Goal: Information Seeking & Learning: Learn about a topic

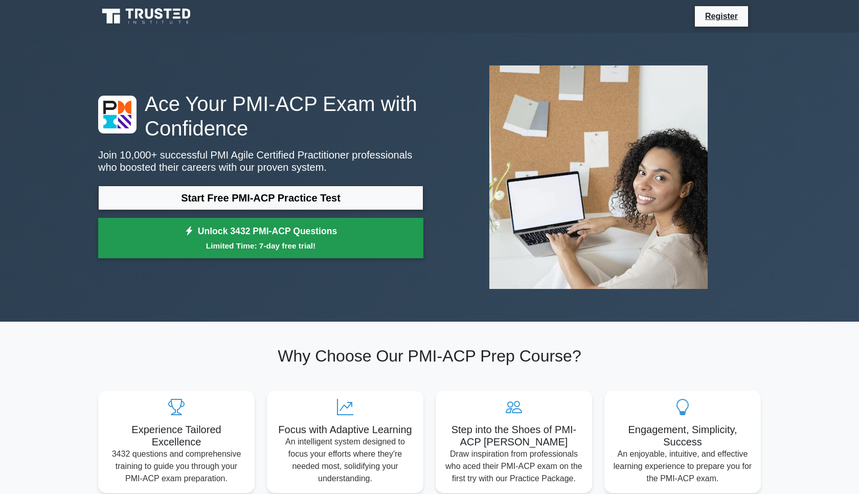
click at [223, 241] on small "Limited Time: 7-day free trial!" at bounding box center [261, 246] width 300 height 12
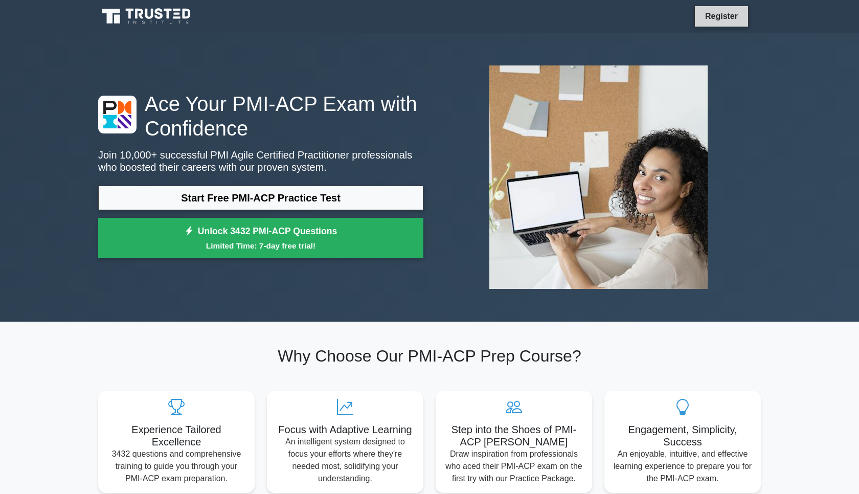
click at [724, 18] on link "Register" at bounding box center [721, 16] width 45 height 13
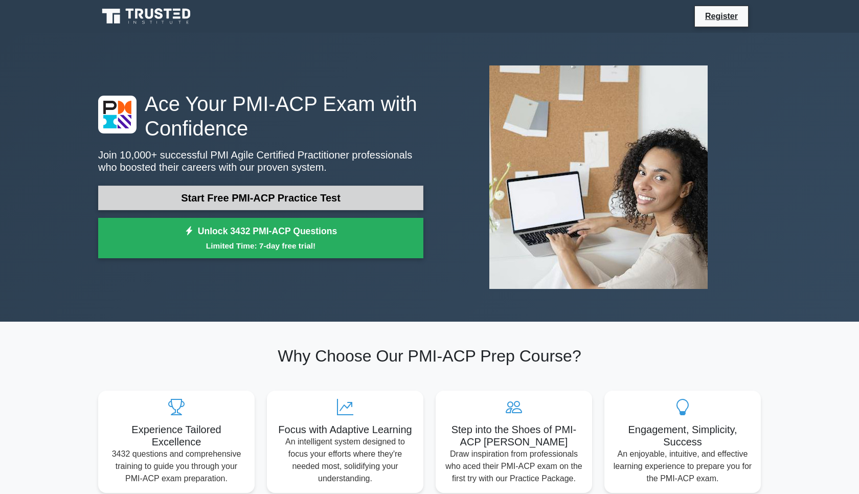
click at [215, 198] on link "Start Free PMI-ACP Practice Test" at bounding box center [260, 198] width 325 height 25
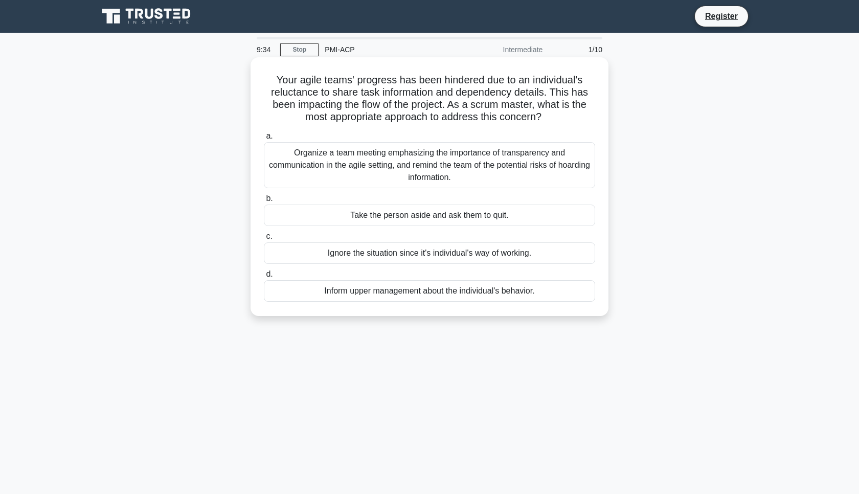
click at [357, 179] on div "Organize a team meeting emphasizing the importance of transparency and communic…" at bounding box center [429, 165] width 331 height 46
click at [264, 140] on input "a. Organize a team meeting emphasizing the importance of transparency and commu…" at bounding box center [264, 136] width 0 height 7
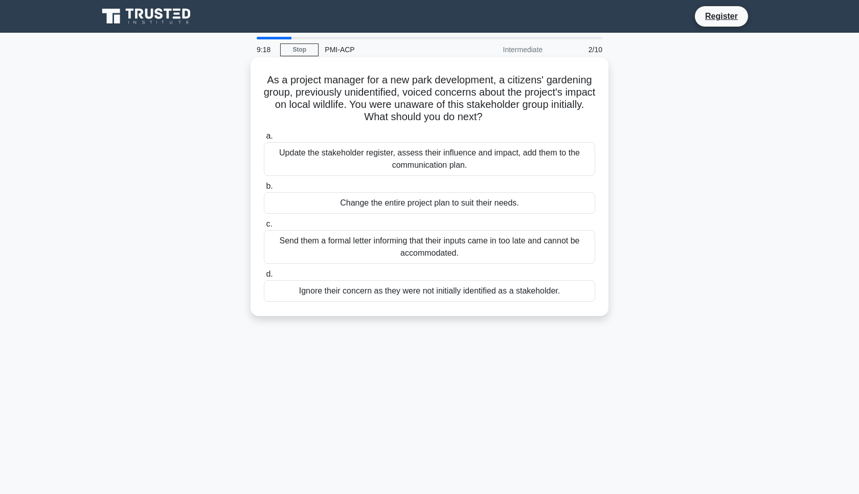
click at [350, 163] on div "Update the stakeholder register, assess their influence and impact, add them to…" at bounding box center [429, 159] width 331 height 34
click at [264, 140] on input "a. Update the stakeholder register, assess their influence and impact, add them…" at bounding box center [264, 136] width 0 height 7
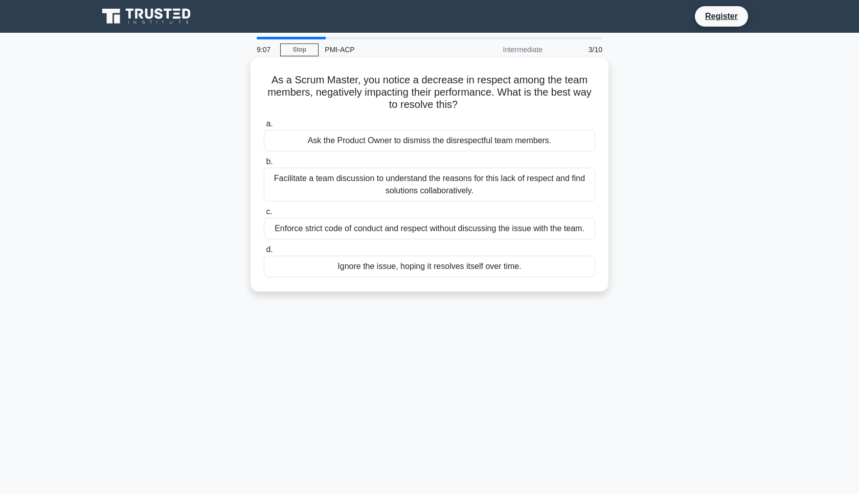
click at [355, 191] on div "Facilitate a team discussion to understand the reasons for this lack of respect…" at bounding box center [429, 185] width 331 height 34
click at [264, 165] on input "b. Facilitate a team discussion to understand the reasons for this lack of resp…" at bounding box center [264, 162] width 0 height 7
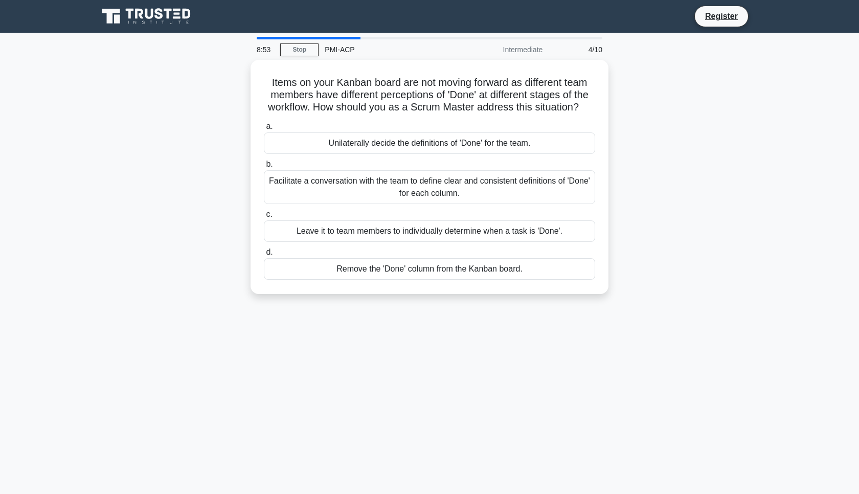
click at [355, 191] on div "Facilitate a conversation with the team to define clear and consistent definiti…" at bounding box center [429, 187] width 331 height 34
click at [264, 168] on input "b. Facilitate a conversation with the team to define clear and consistent defin…" at bounding box center [264, 164] width 0 height 7
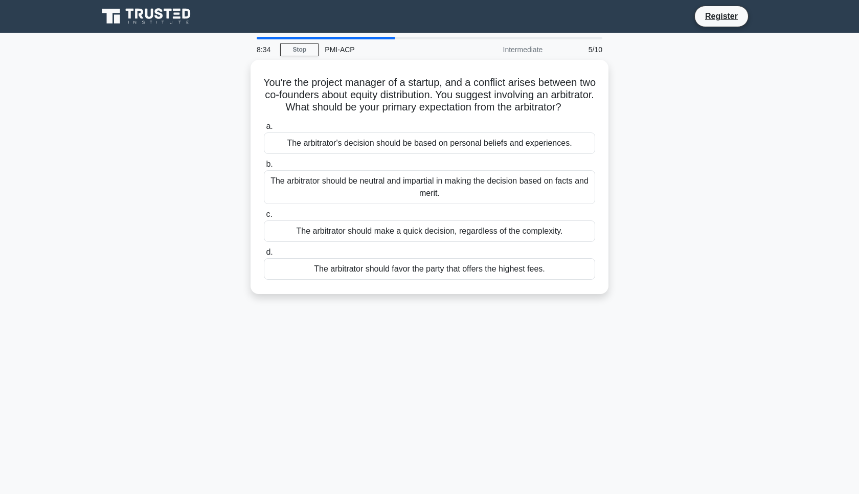
click at [355, 191] on div "The arbitrator should be neutral and impartial in making the decision based on …" at bounding box center [429, 187] width 331 height 34
click at [264, 168] on input "b. The arbitrator should be neutral and impartial in making the decision based …" at bounding box center [264, 164] width 0 height 7
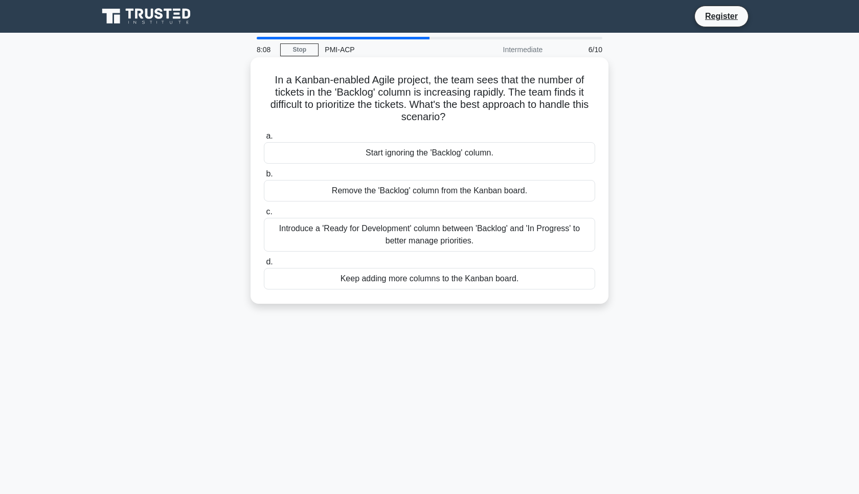
click at [359, 236] on div "Introduce a 'Ready for Development' column between 'Backlog' and 'In Progress' …" at bounding box center [429, 235] width 331 height 34
click at [264, 215] on input "c. Introduce a 'Ready for Development' column between 'Backlog' and 'In Progres…" at bounding box center [264, 212] width 0 height 7
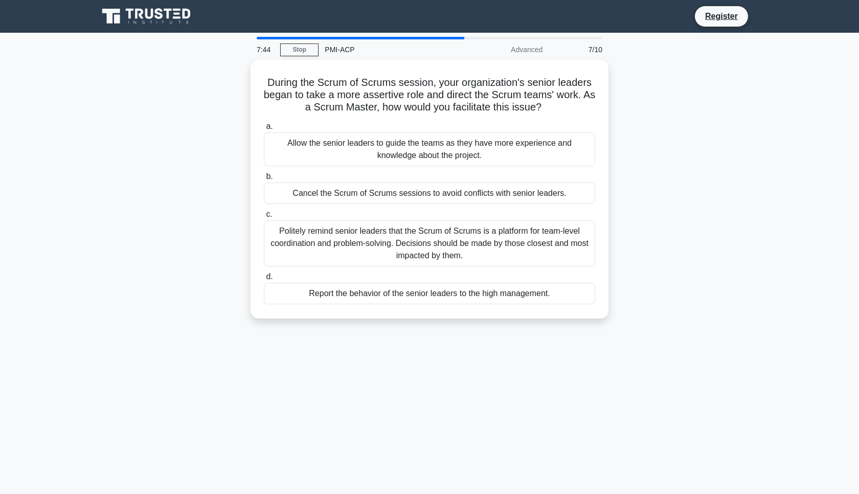
click at [359, 236] on div "Politely remind senior leaders that the Scrum of Scrums is a platform for team-…" at bounding box center [429, 243] width 331 height 46
click at [264, 218] on input "c. Politely remind senior leaders that the Scrum of Scrums is a platform for te…" at bounding box center [264, 214] width 0 height 7
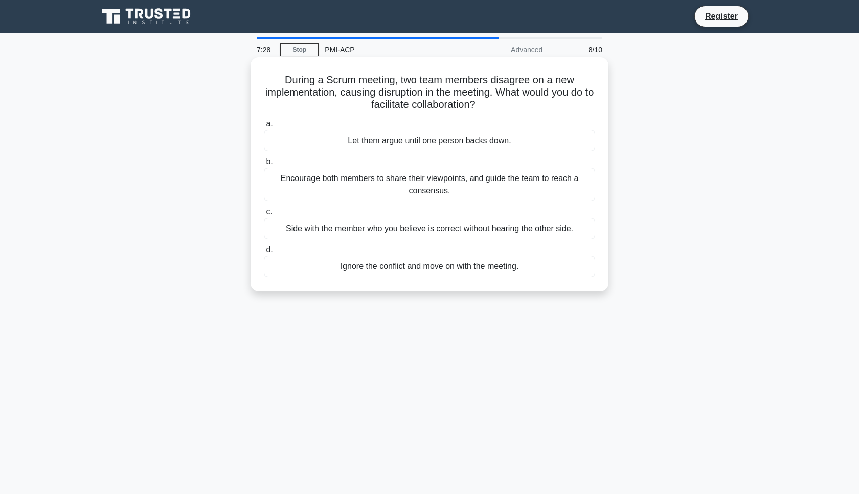
click at [364, 187] on div "Encourage both members to share their viewpoints, and guide the team to reach a…" at bounding box center [429, 185] width 331 height 34
click at [264, 165] on input "b. Encourage both members to share their viewpoints, and guide the team to reac…" at bounding box center [264, 162] width 0 height 7
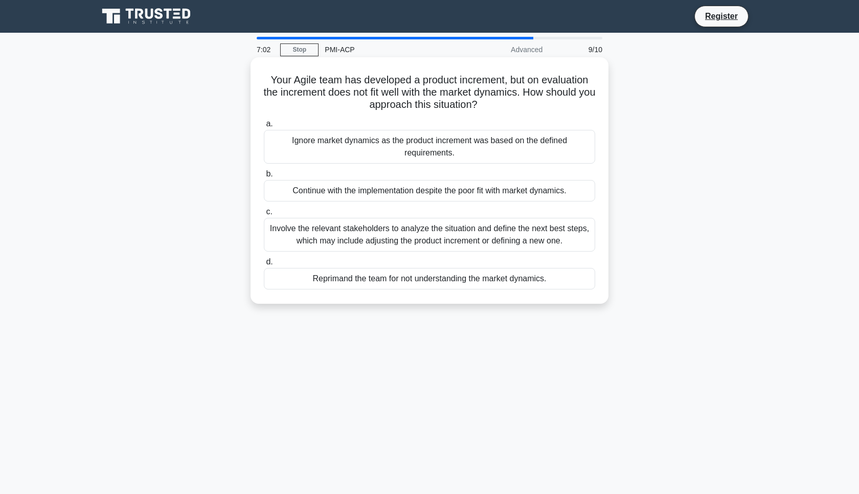
click at [345, 245] on div "Involve the relevant stakeholders to analyze the situation and define the next …" at bounding box center [429, 235] width 331 height 34
click at [264, 215] on input "c. Involve the relevant stakeholders to analyze the situation and define the ne…" at bounding box center [264, 212] width 0 height 7
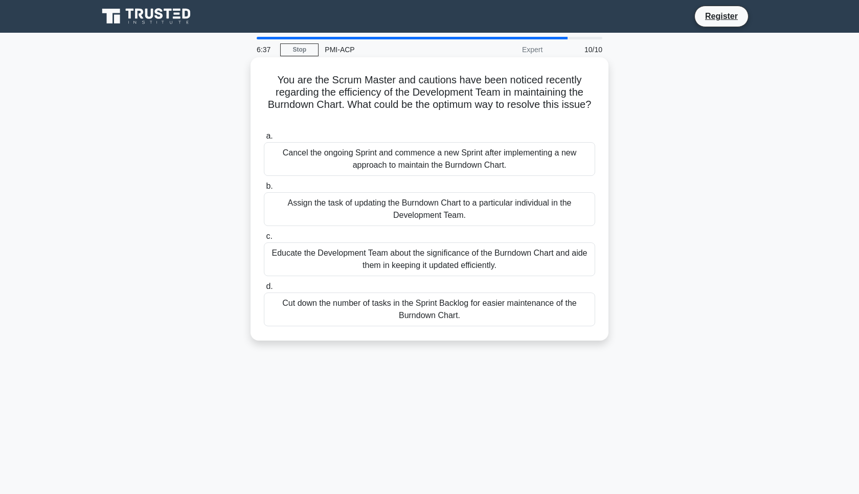
click at [347, 264] on div "Educate the Development Team about the significance of the Burndown Chart and a…" at bounding box center [429, 259] width 331 height 34
click at [264, 240] on input "c. Educate the Development Team about the significance of the Burndown Chart an…" at bounding box center [264, 236] width 0 height 7
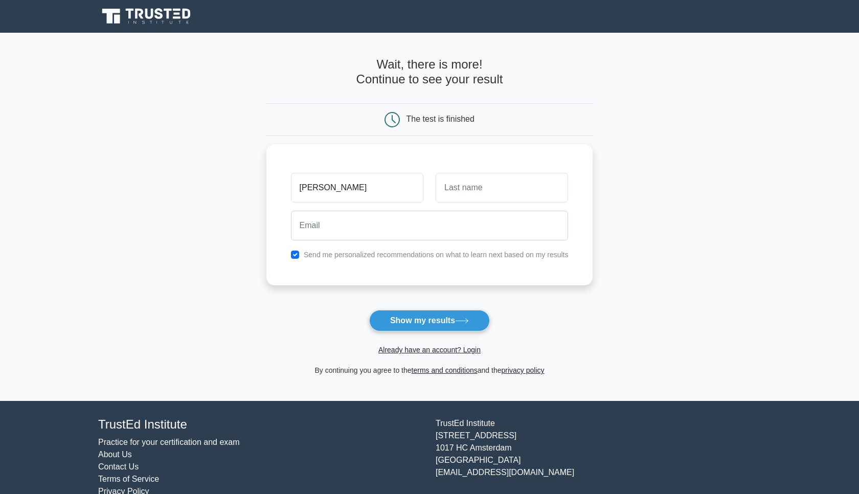
type input "[PERSON_NAME]"
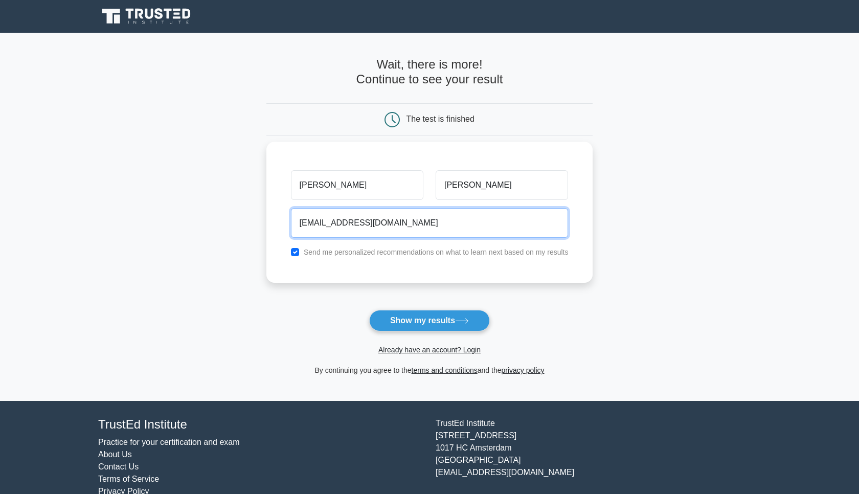
type input "[EMAIL_ADDRESS][DOMAIN_NAME]"
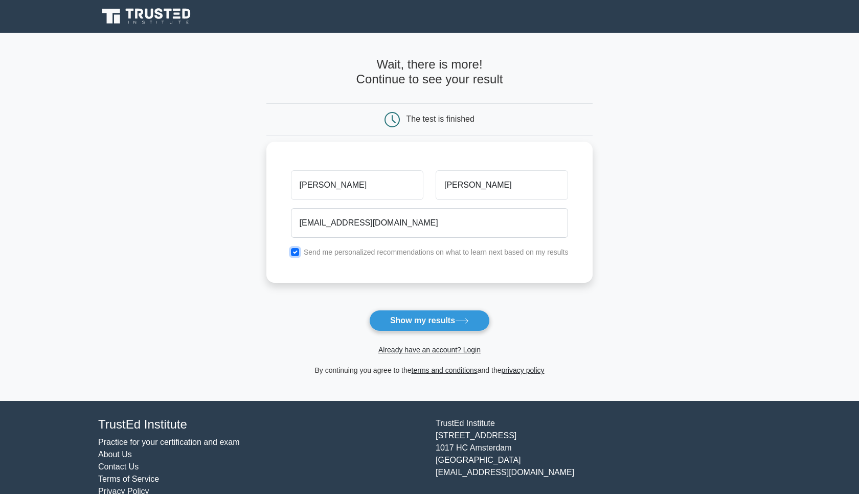
click at [296, 254] on input "checkbox" at bounding box center [295, 252] width 8 height 8
checkbox input "false"
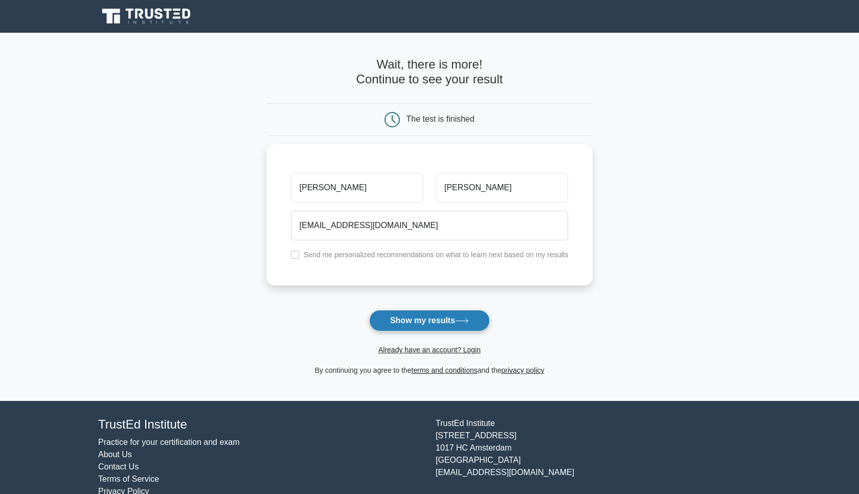
click at [422, 319] on button "Show my results" at bounding box center [429, 320] width 121 height 21
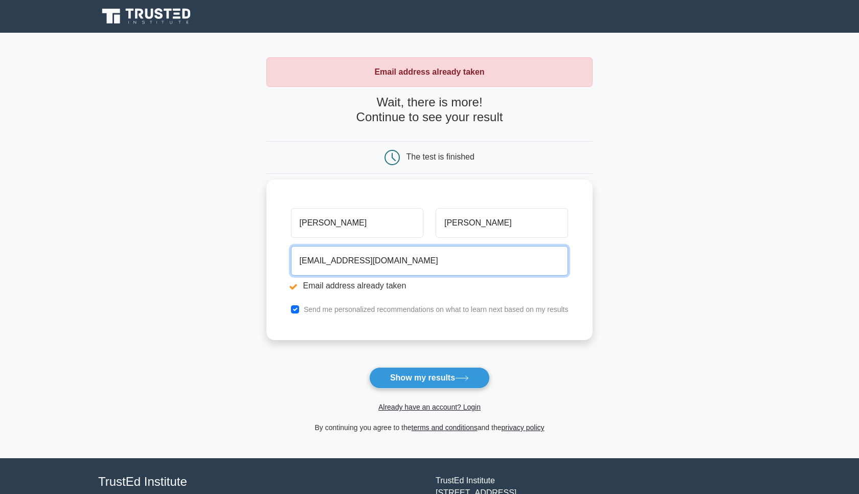
click at [318, 263] on input "[EMAIL_ADDRESS][DOMAIN_NAME]" at bounding box center [430, 261] width 278 height 30
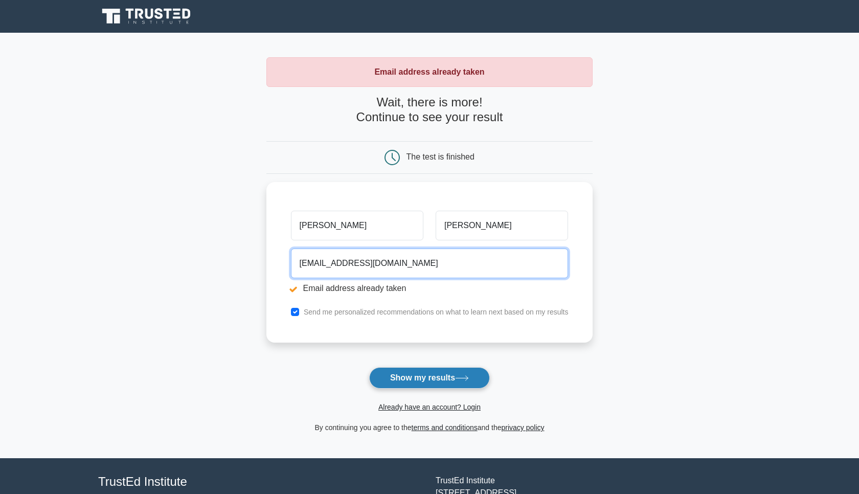
type input "[EMAIL_ADDRESS][DOMAIN_NAME]"
click at [406, 381] on button "Show my results" at bounding box center [429, 377] width 121 height 21
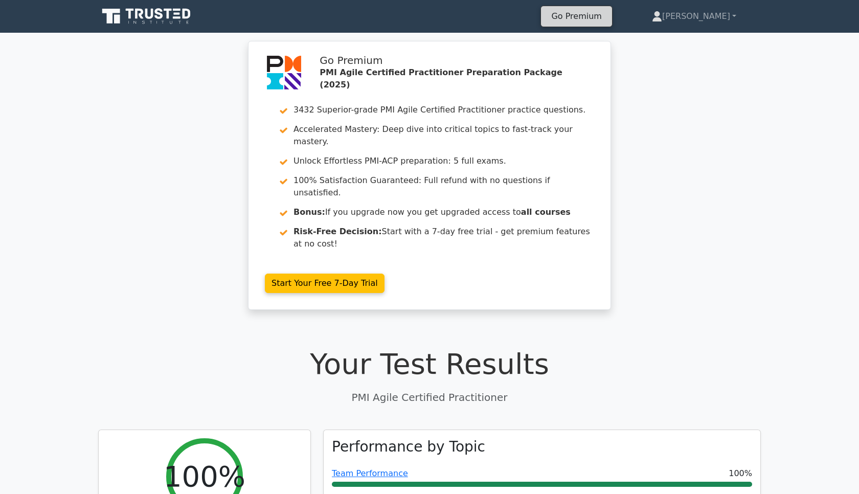
click at [607, 16] on link "Go Premium" at bounding box center [576, 16] width 62 height 14
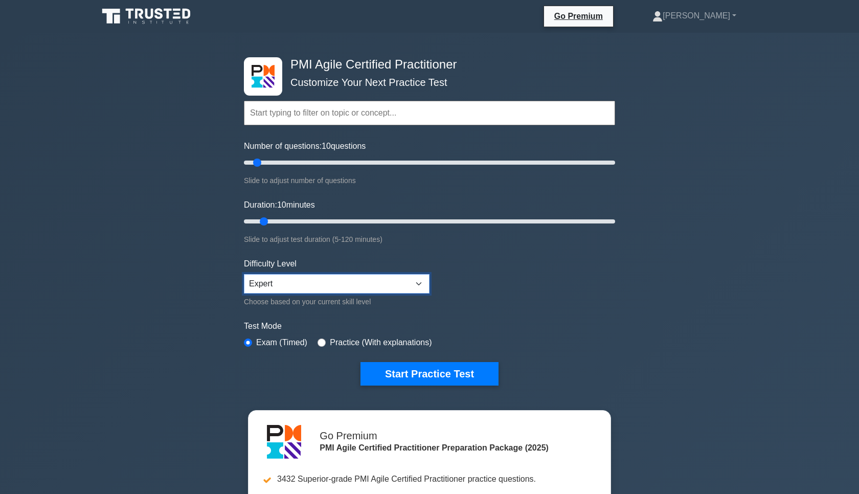
click option "Expert" at bounding box center [0, 0] width 0 height 0
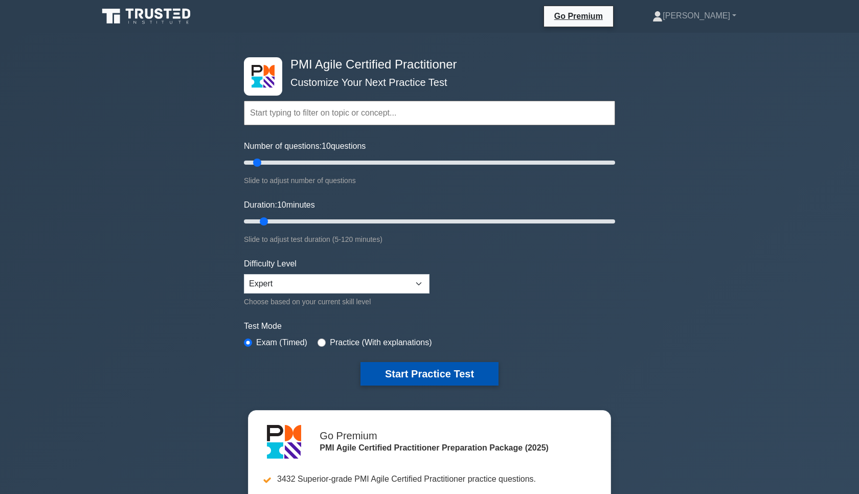
click at [432, 371] on button "Start Practice Test" at bounding box center [429, 374] width 138 height 24
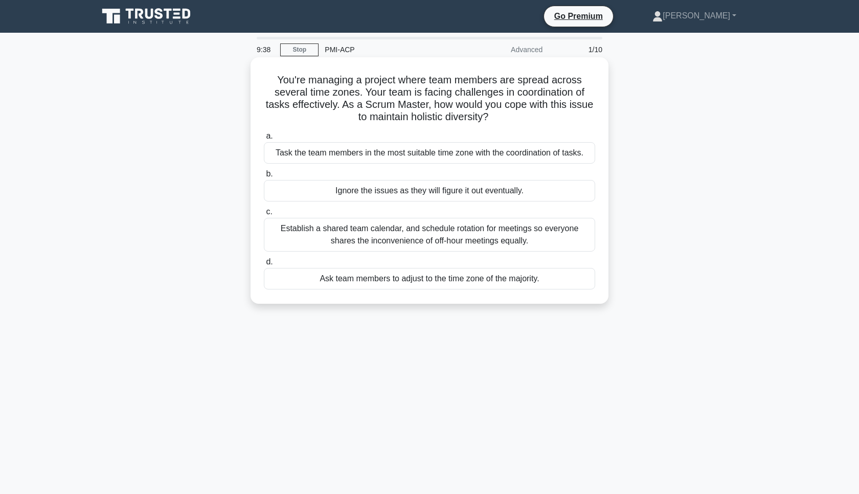
click at [438, 242] on div "Establish a shared team calendar, and schedule rotation for meetings so everyon…" at bounding box center [429, 235] width 331 height 34
click at [264, 215] on input "c. Establish a shared team calendar, and schedule rotation for meetings so ever…" at bounding box center [264, 212] width 0 height 7
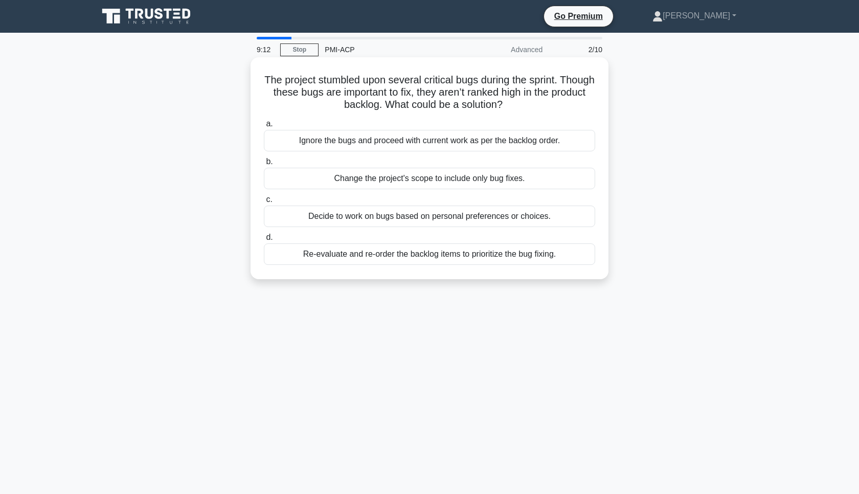
click at [441, 254] on div "Re-evaluate and re-order the backlog items to prioritize the bug fixing." at bounding box center [429, 253] width 331 height 21
click at [264, 241] on input "d. Re-evaluate and re-order the backlog items to prioritize the bug fixing." at bounding box center [264, 237] width 0 height 7
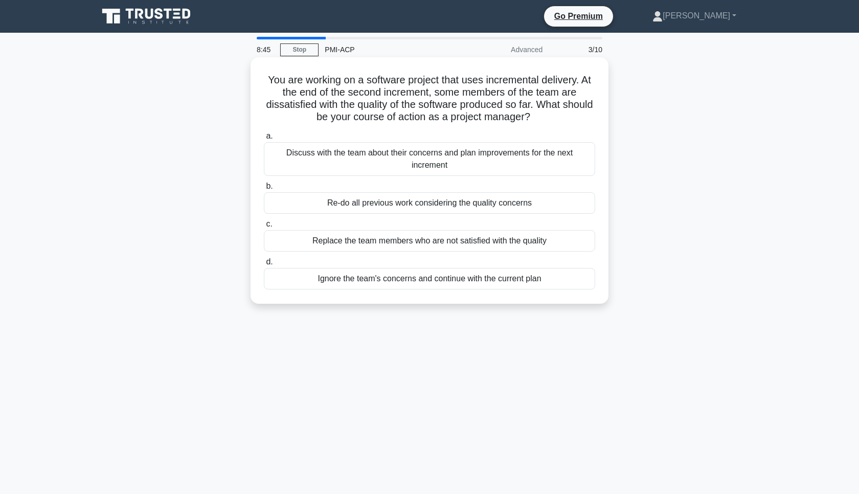
click at [448, 160] on div "Discuss with the team about their concerns and plan improvements for the next i…" at bounding box center [429, 159] width 331 height 34
click at [264, 140] on input "a. Discuss with the team about their concerns and plan improvements for the nex…" at bounding box center [264, 136] width 0 height 7
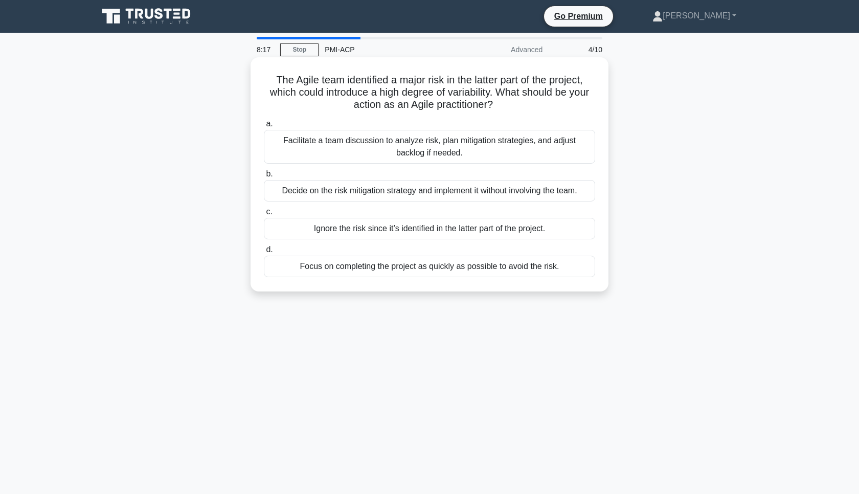
click at [452, 150] on div "Facilitate a team discussion to analyze risk, plan mitigation strategies, and a…" at bounding box center [429, 147] width 331 height 34
click at [264, 127] on input "a. Facilitate a team discussion to analyze risk, plan mitigation strategies, an…" at bounding box center [264, 124] width 0 height 7
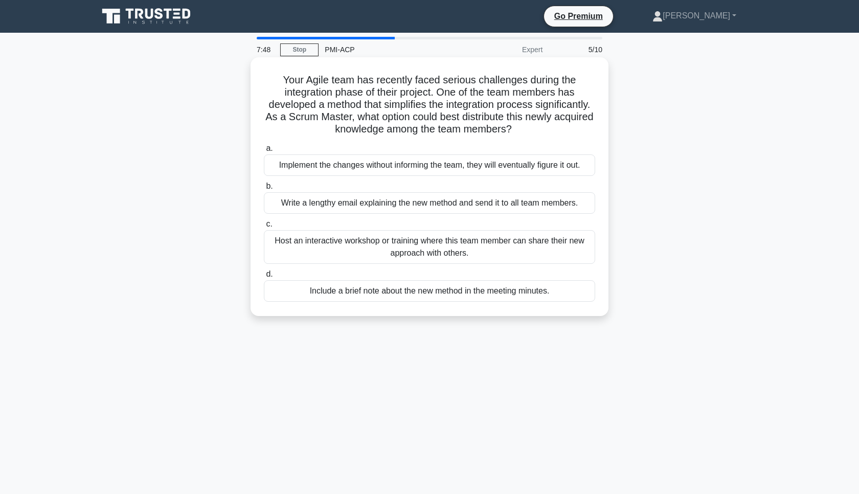
click at [431, 246] on div "Host an interactive workshop or training where this team member can share their…" at bounding box center [429, 247] width 331 height 34
click at [264, 228] on input "c. Host an interactive workshop or training where this team member can share th…" at bounding box center [264, 224] width 0 height 7
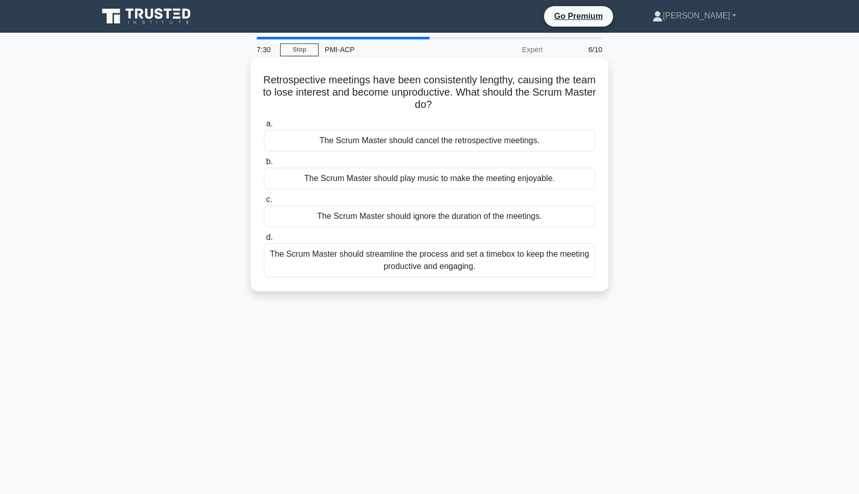
click at [437, 261] on div "The Scrum Master should streamline the process and set a timebox to keep the me…" at bounding box center [429, 260] width 331 height 34
click at [264, 241] on input "d. The Scrum Master should streamline the process and set a timebox to keep the…" at bounding box center [264, 237] width 0 height 7
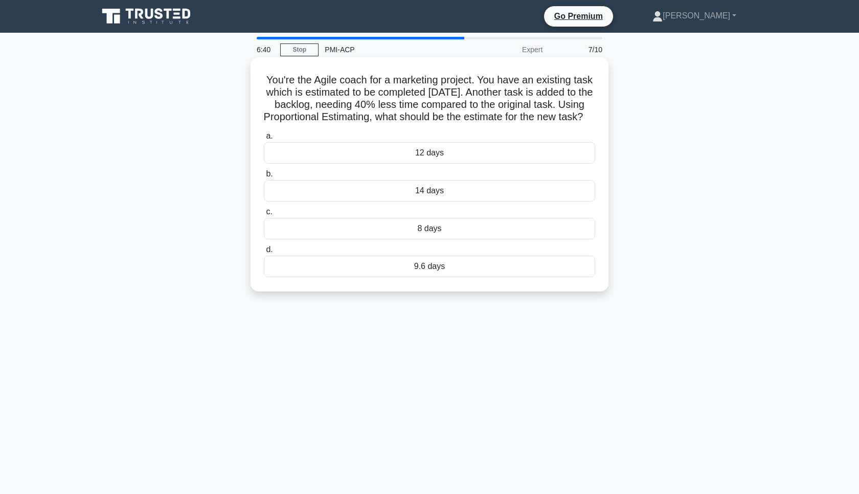
click at [442, 239] on div "8 days" at bounding box center [429, 228] width 331 height 21
click at [264, 215] on input "c. 8 days" at bounding box center [264, 212] width 0 height 7
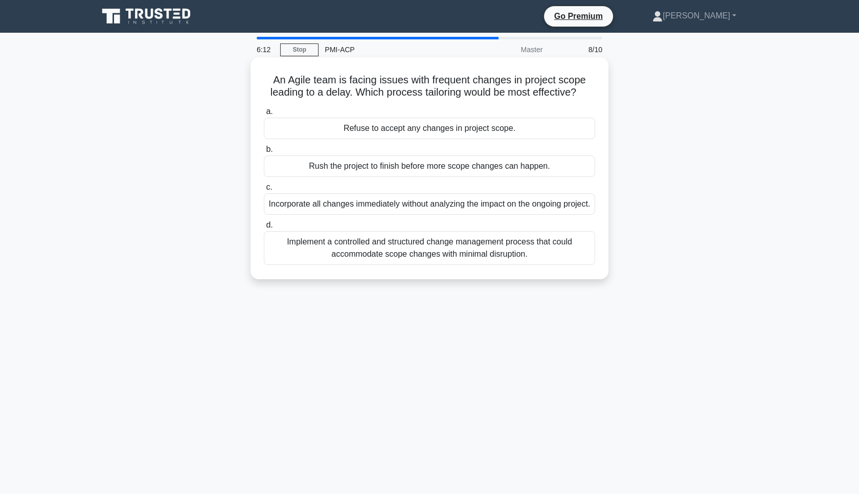
click at [458, 265] on div "Implement a controlled and structured change management process that could acco…" at bounding box center [429, 248] width 331 height 34
click at [264, 229] on input "d. Implement a controlled and structured change management process that could a…" at bounding box center [264, 225] width 0 height 7
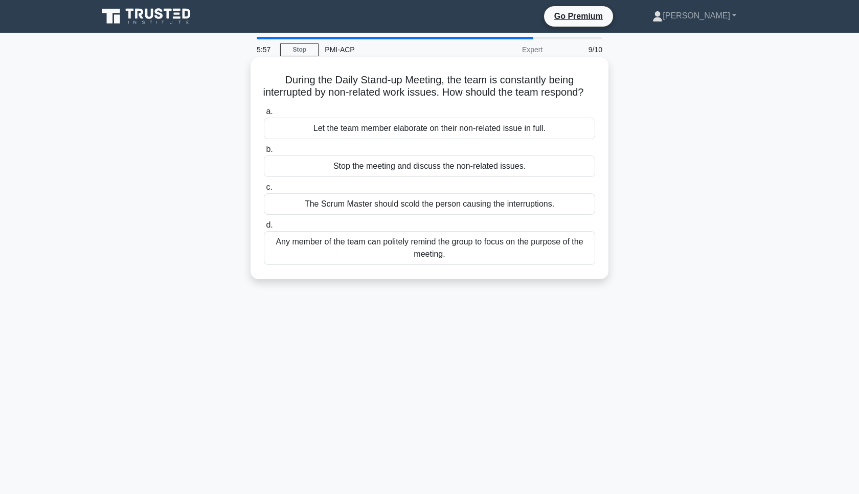
click at [460, 263] on div "Any member of the team can politely remind the group to focus on the purpose of…" at bounding box center [429, 248] width 331 height 34
click at [264, 229] on input "d. Any member of the team can politely remind the group to focus on the purpose…" at bounding box center [264, 225] width 0 height 7
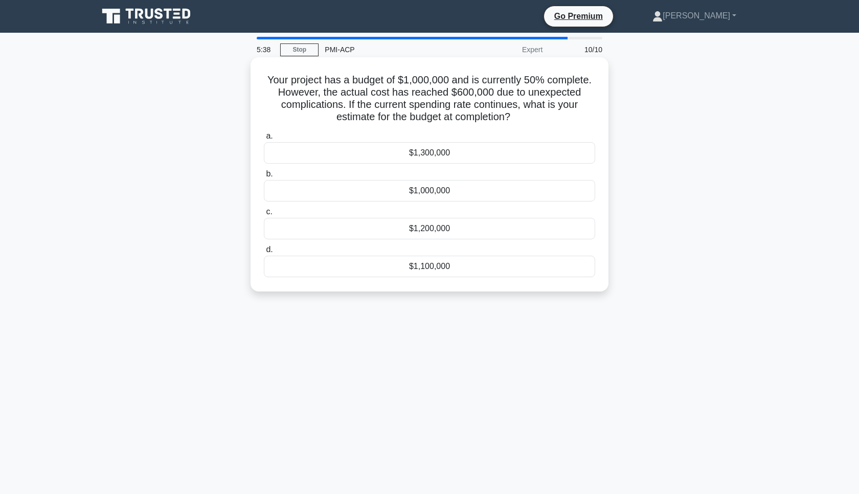
click at [459, 224] on div "$1,200,000" at bounding box center [429, 228] width 331 height 21
click at [264, 215] on input "c. $1,200,000" at bounding box center [264, 212] width 0 height 7
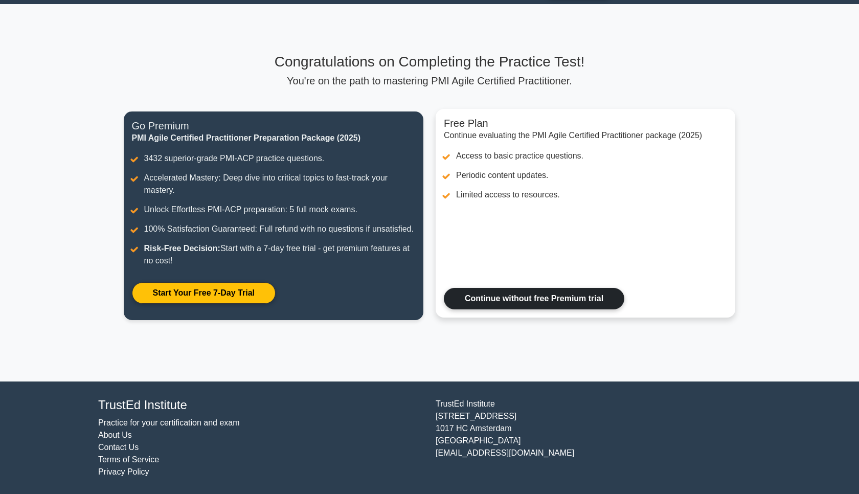
scroll to position [29, 0]
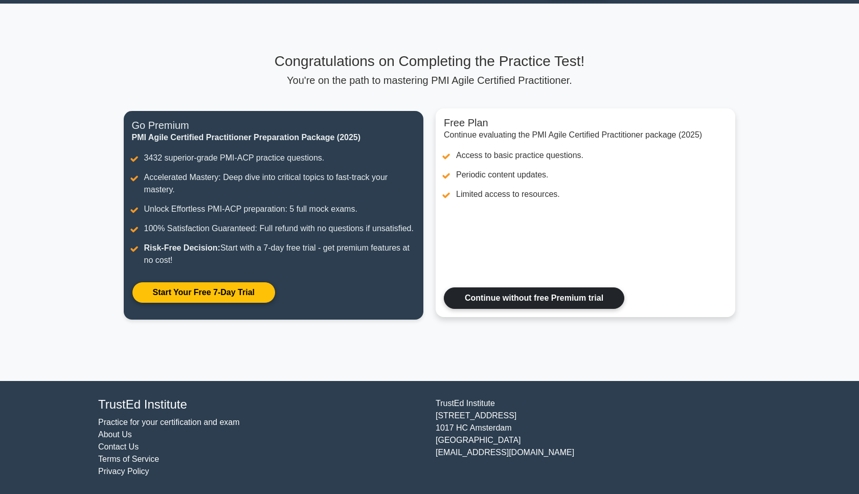
click at [518, 297] on link "Continue without free Premium trial" at bounding box center [534, 297] width 180 height 21
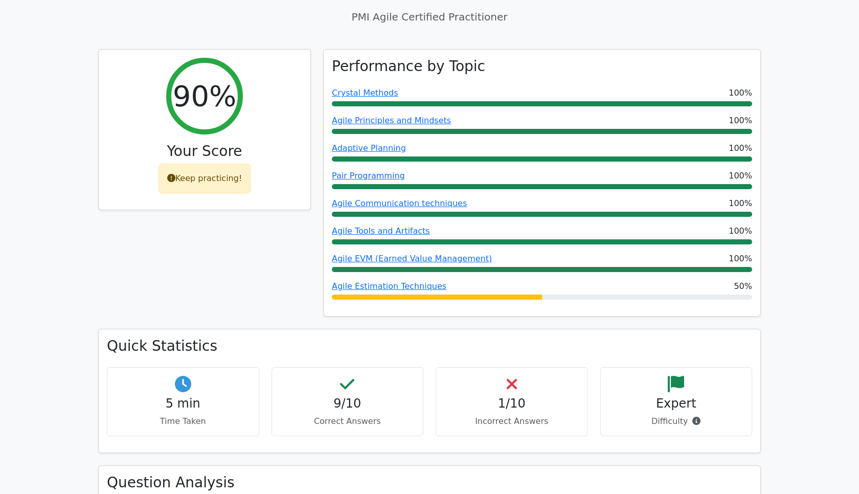
scroll to position [382, 0]
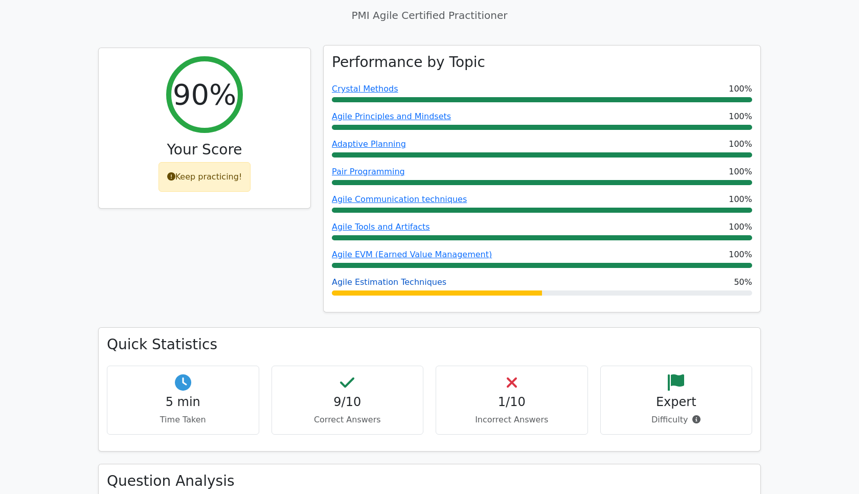
click at [397, 277] on link "Agile Estimation Techniques" at bounding box center [389, 282] width 115 height 10
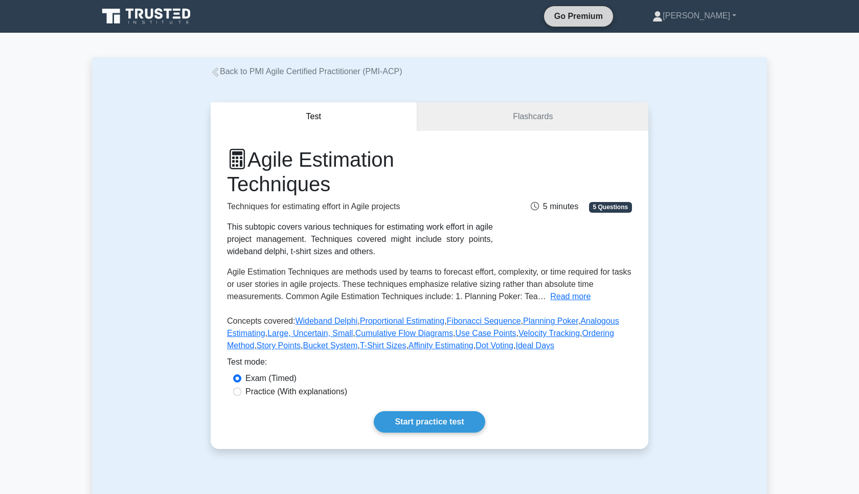
click at [608, 18] on link "Go Premium" at bounding box center [578, 16] width 61 height 13
click at [734, 16] on link "[PERSON_NAME]" at bounding box center [694, 16] width 133 height 20
click at [685, 41] on link "Profile" at bounding box center [668, 40] width 81 height 16
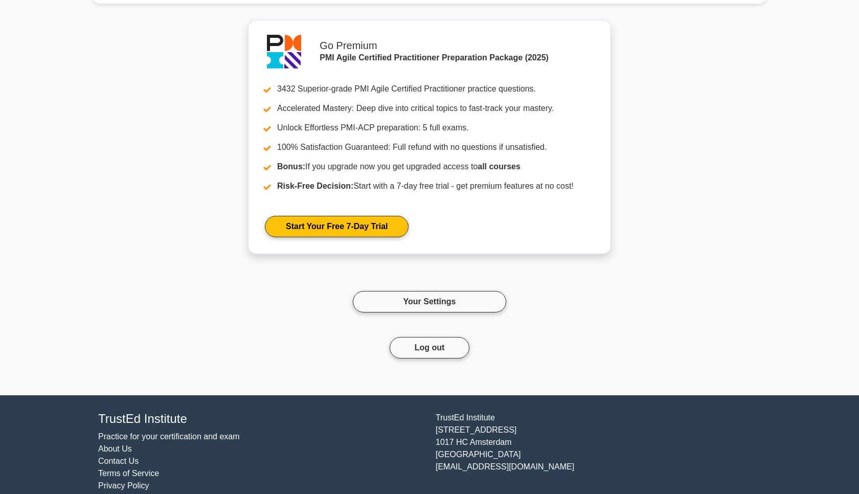
scroll to position [1015, 0]
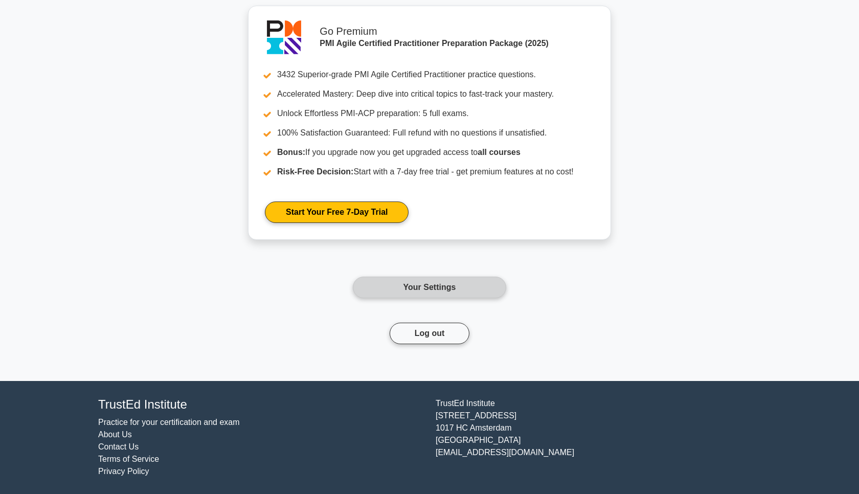
click at [441, 289] on link "Your Settings" at bounding box center [429, 287] width 153 height 21
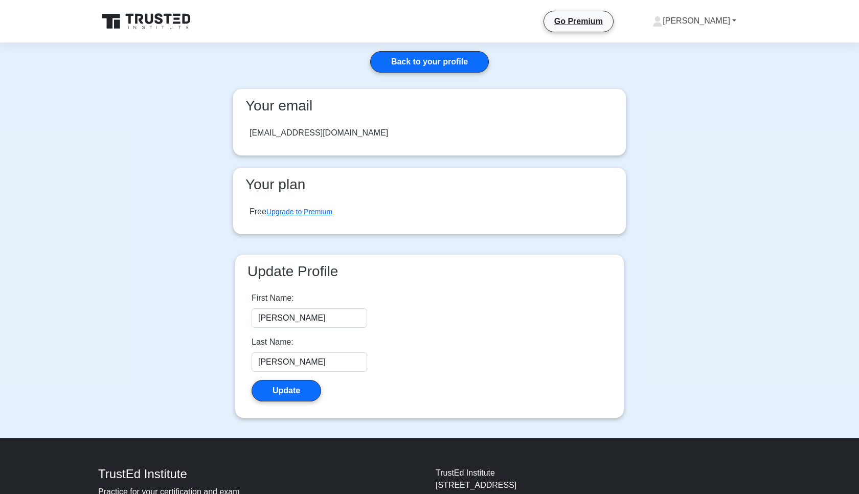
click at [733, 19] on link "[PERSON_NAME]" at bounding box center [694, 21] width 133 height 20
click at [695, 107] on main "Back to your profile Your email [EMAIL_ADDRESS][DOMAIN_NAME] Your plan Free Upg…" at bounding box center [429, 240] width 859 height 395
click at [607, 22] on link "Go Premium" at bounding box center [578, 21] width 61 height 13
click at [734, 21] on link "[PERSON_NAME]" at bounding box center [694, 21] width 133 height 20
click at [689, 49] on link "Profile" at bounding box center [668, 45] width 81 height 16
